Goal: Information Seeking & Learning: Learn about a topic

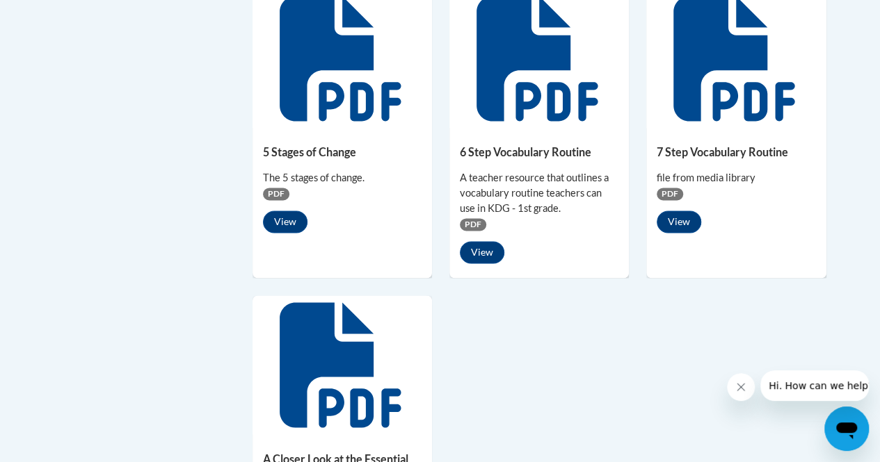
scroll to position [998, 0]
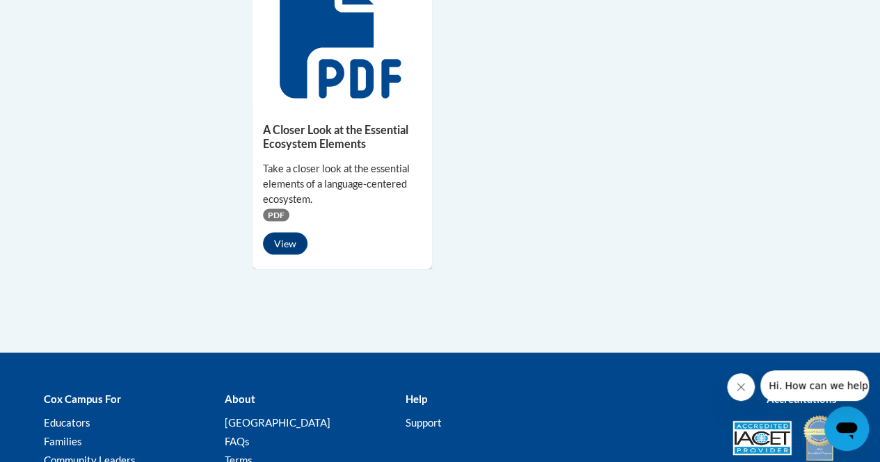
scroll to position [1441, 0]
